Goal: Communication & Community: Answer question/provide support

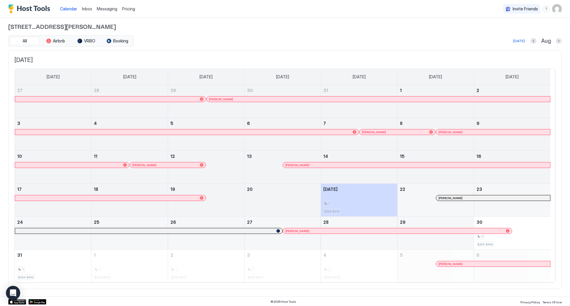
scroll to position [4, 0]
click at [486, 197] on div at bounding box center [485, 197] width 5 height 5
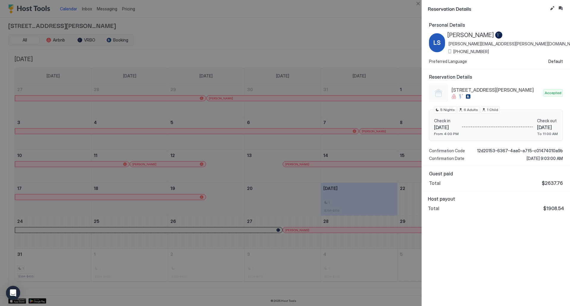
click at [337, 11] on div at bounding box center [285, 153] width 570 height 306
click at [308, 16] on div at bounding box center [285, 153] width 570 height 306
click at [418, 4] on button "Close" at bounding box center [417, 3] width 7 height 7
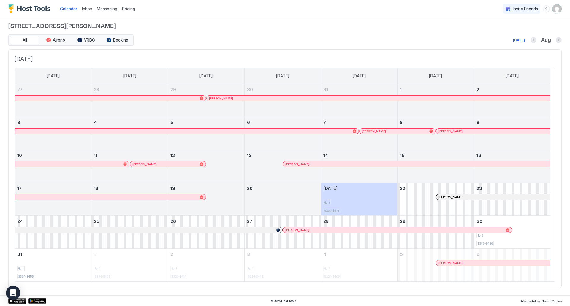
click at [86, 9] on span "Inbox" at bounding box center [87, 8] width 10 height 5
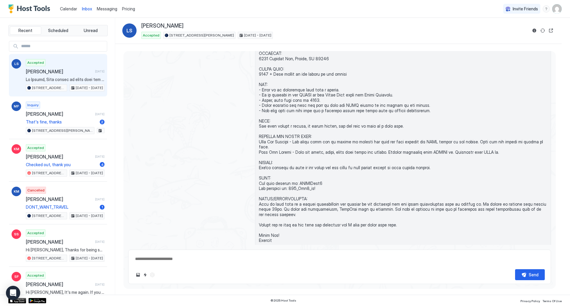
scroll to position [30, 0]
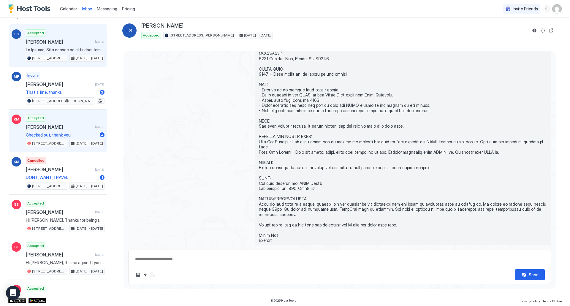
click at [72, 125] on span "[PERSON_NAME]" at bounding box center [59, 127] width 67 height 6
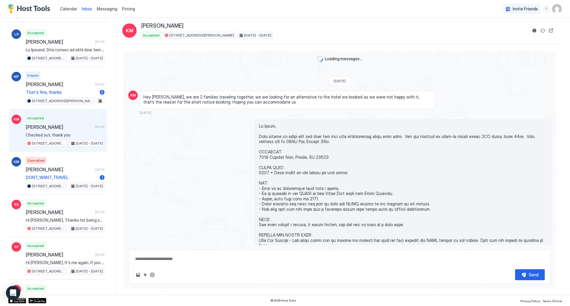
scroll to position [1553, 0]
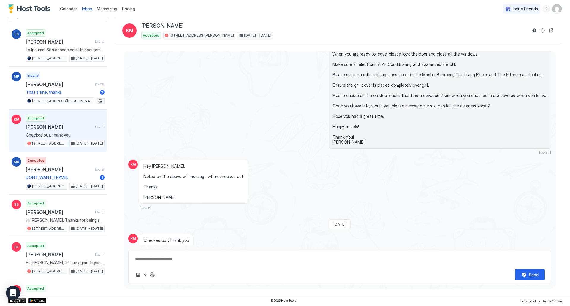
click at [517, 259] on div "Scheduled Messages" at bounding box center [524, 262] width 40 height 6
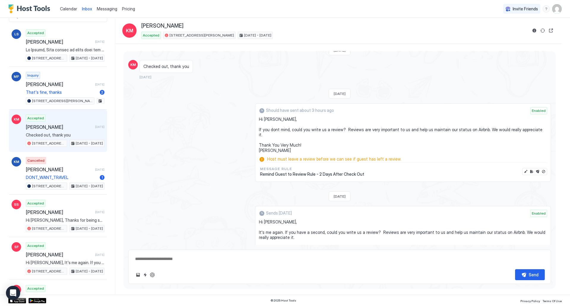
scroll to position [1717, 0]
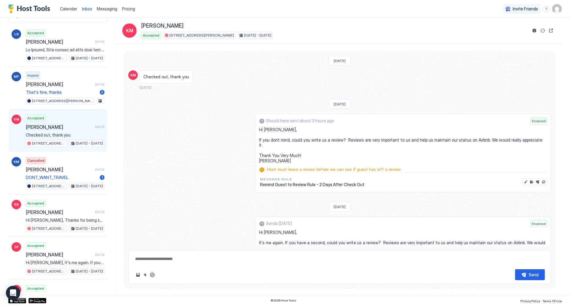
type textarea "*"
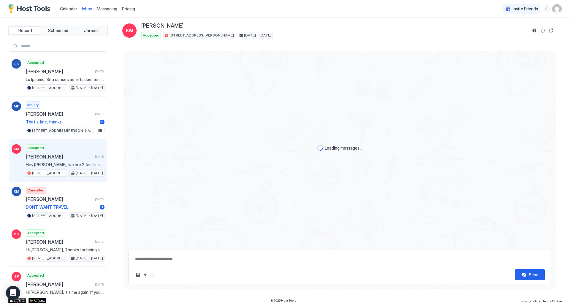
scroll to position [1553, 0]
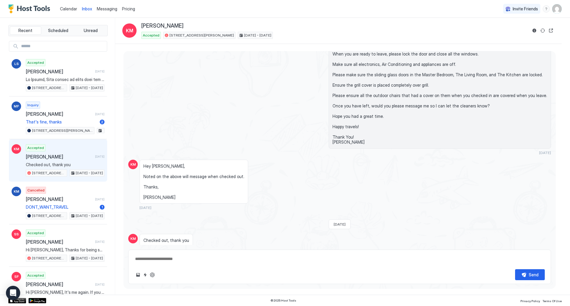
click at [513, 259] on div "Scheduled Messages" at bounding box center [524, 262] width 40 height 6
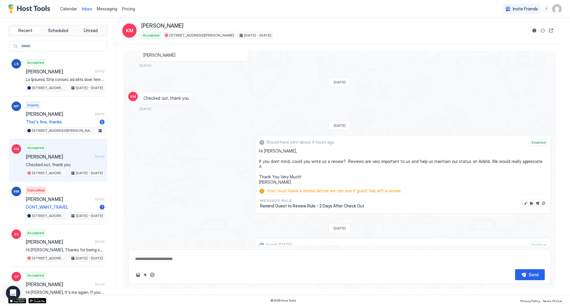
scroll to position [1687, 0]
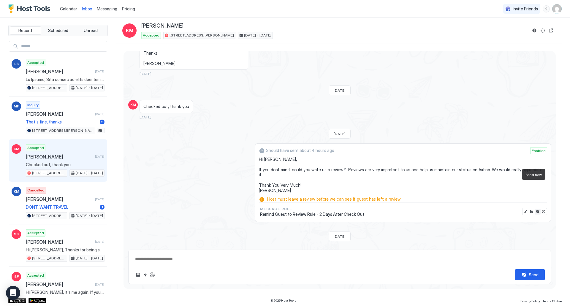
click at [535, 209] on button "Send now" at bounding box center [538, 212] width 6 height 6
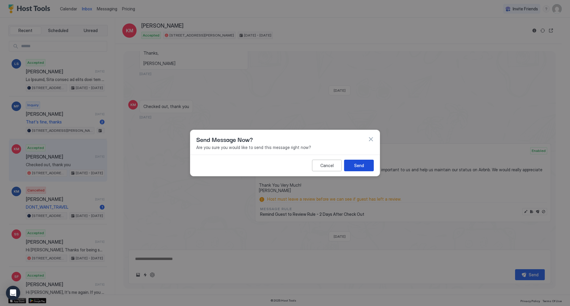
click at [358, 165] on div "Send" at bounding box center [359, 165] width 10 height 6
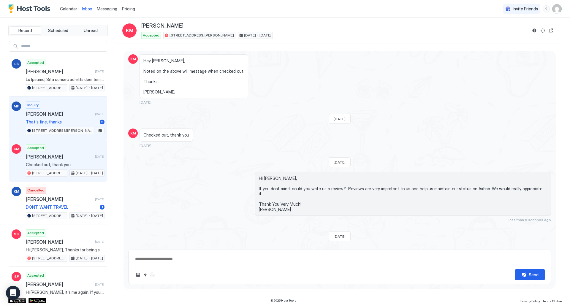
click at [73, 110] on div "Inquiry [PERSON_NAME] [DATE] That's fine, thanks 2 [STREET_ADDRESS][PERSON_NAME]" at bounding box center [65, 118] width 79 height 33
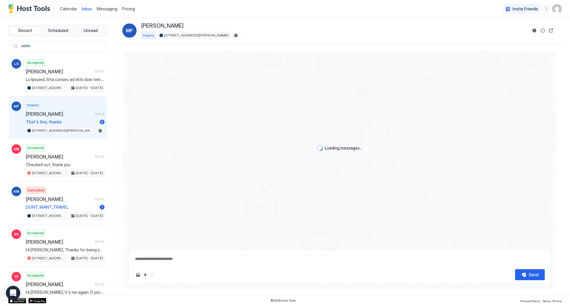
scroll to position [68, 0]
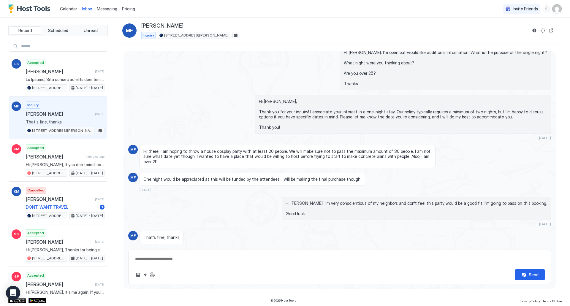
type textarea "*"
